Goal: Find specific page/section: Find specific page/section

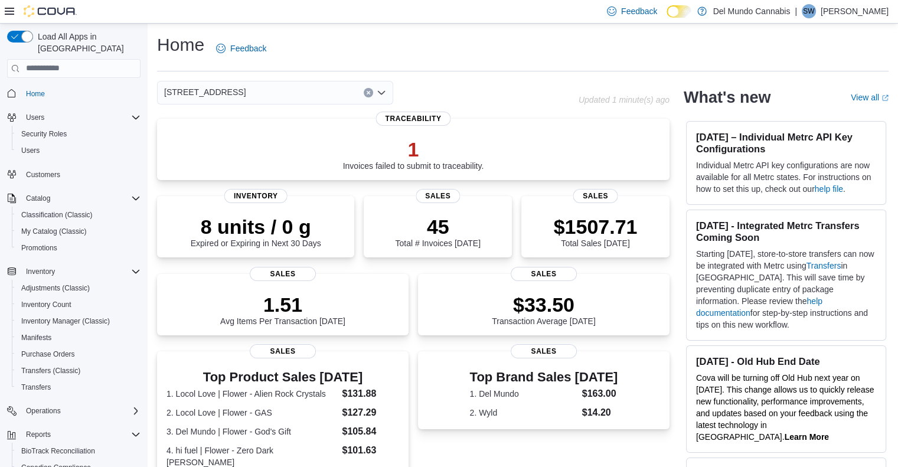
click at [248, 91] on div "[STREET_ADDRESS]" at bounding box center [275, 93] width 236 height 24
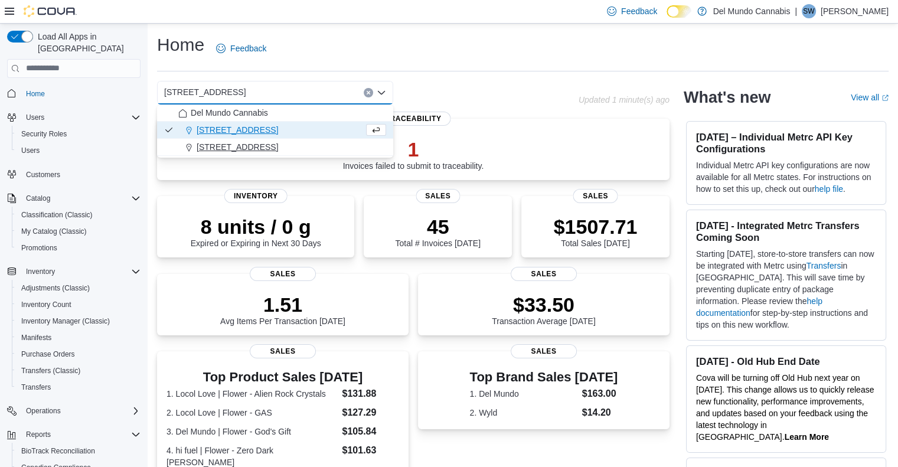
click at [220, 146] on span "[STREET_ADDRESS]" at bounding box center [237, 147] width 81 height 12
